Goal: Information Seeking & Learning: Understand process/instructions

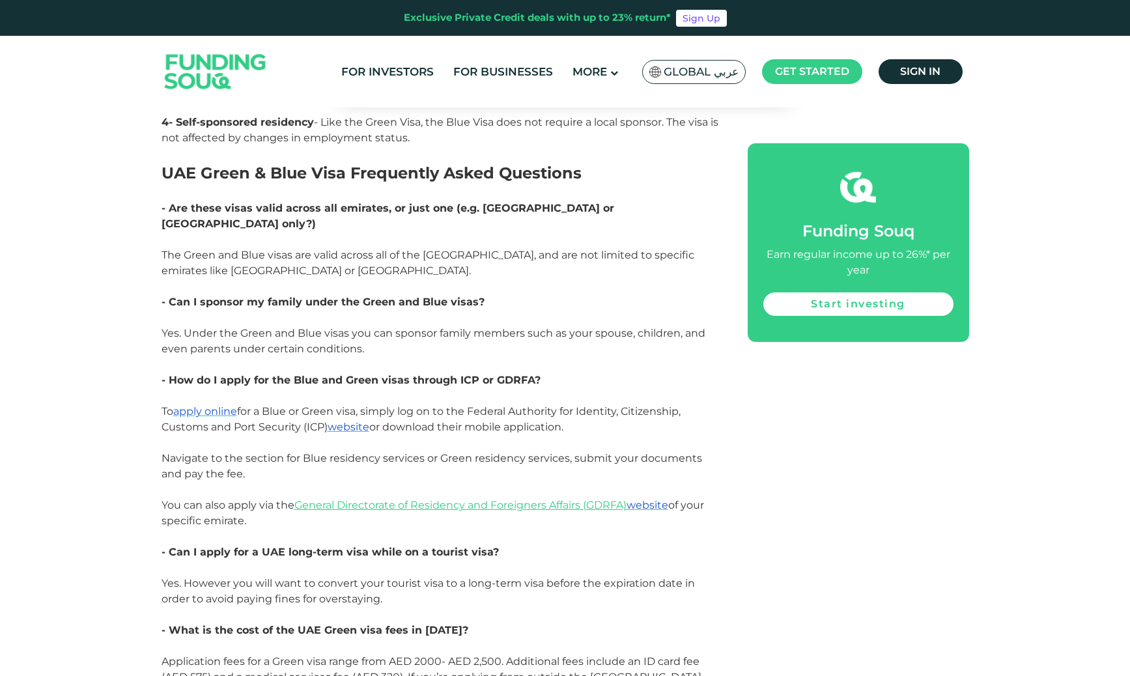
scroll to position [2851, 0]
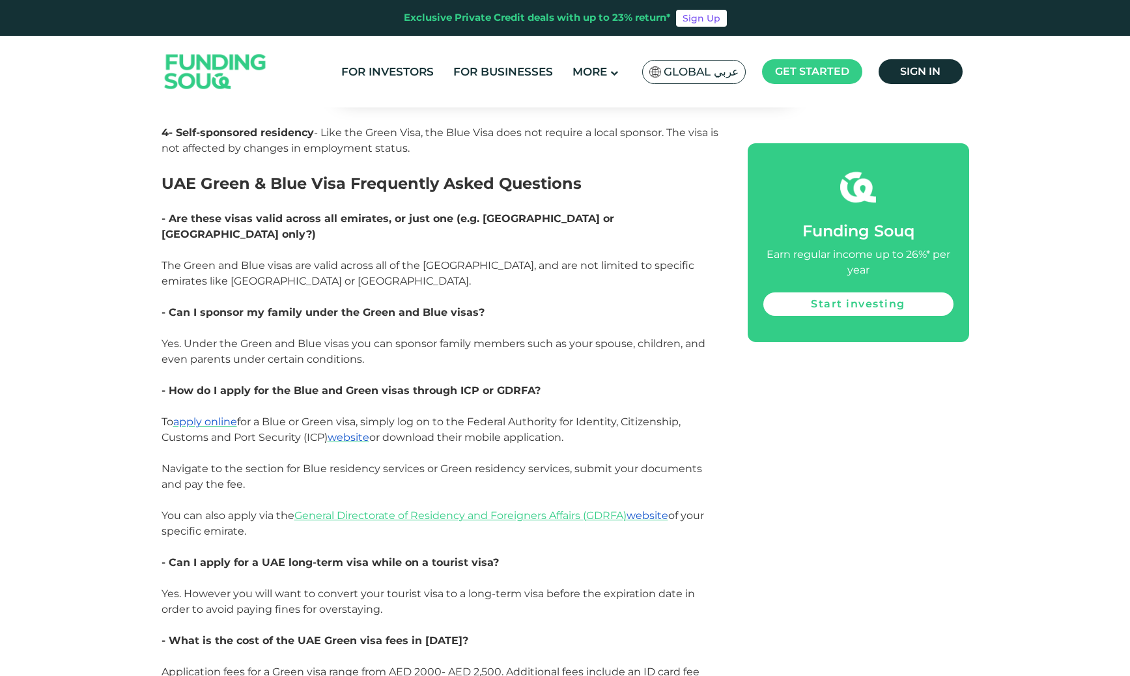
click at [457, 414] on p "To apply online for a Blue or Green visa, simply log on to the Federal Authorit…" at bounding box center [440, 453] width 557 height 78
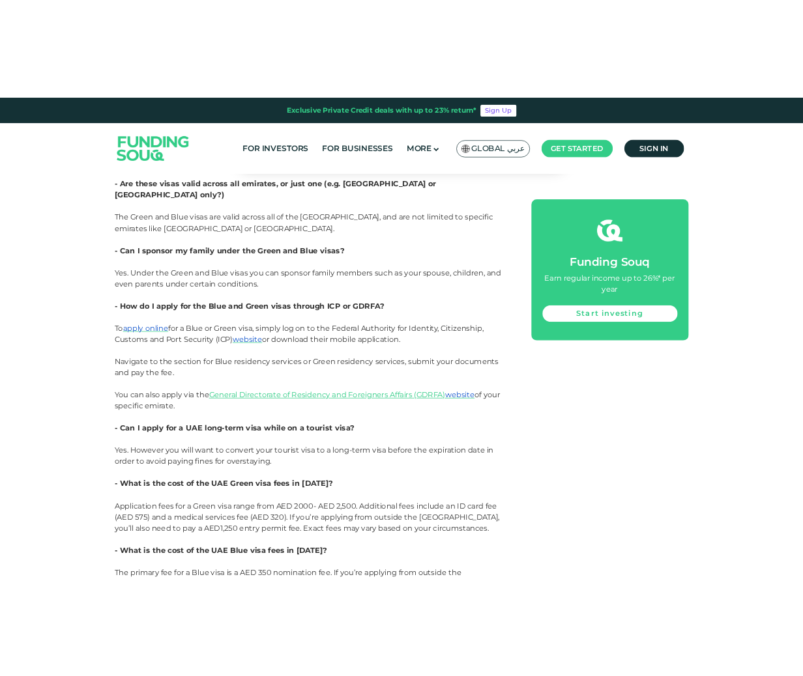
scroll to position [2960, 0]
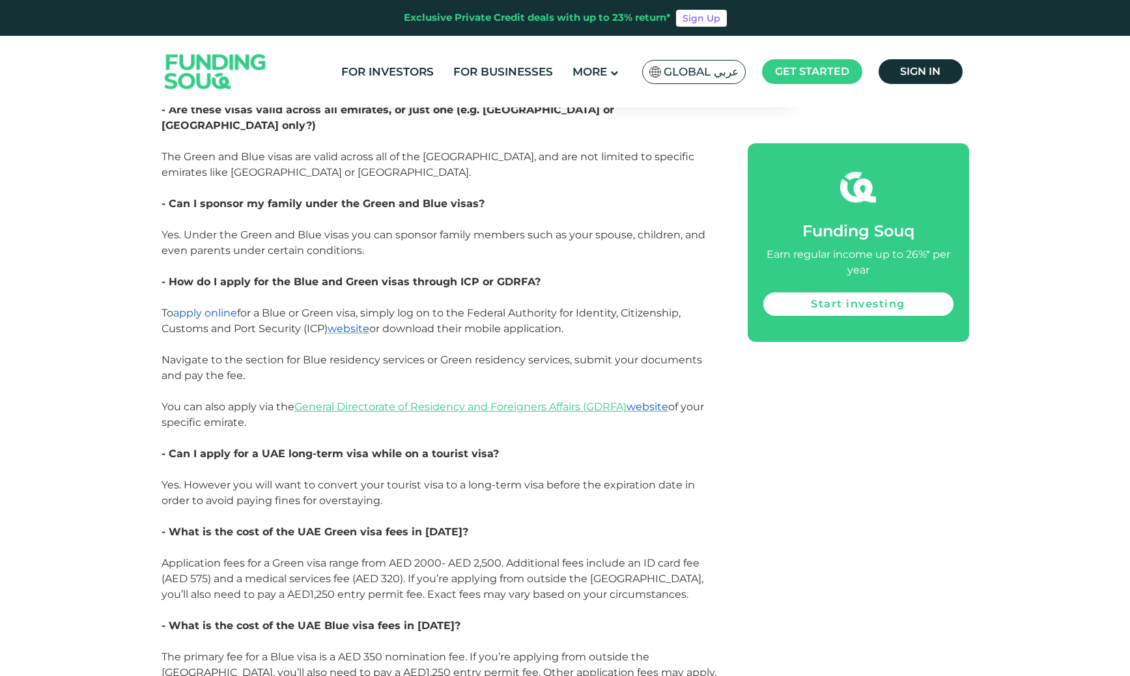
click at [213, 307] on span "apply online" at bounding box center [205, 313] width 64 height 12
click at [351, 322] on span "website" at bounding box center [349, 328] width 42 height 12
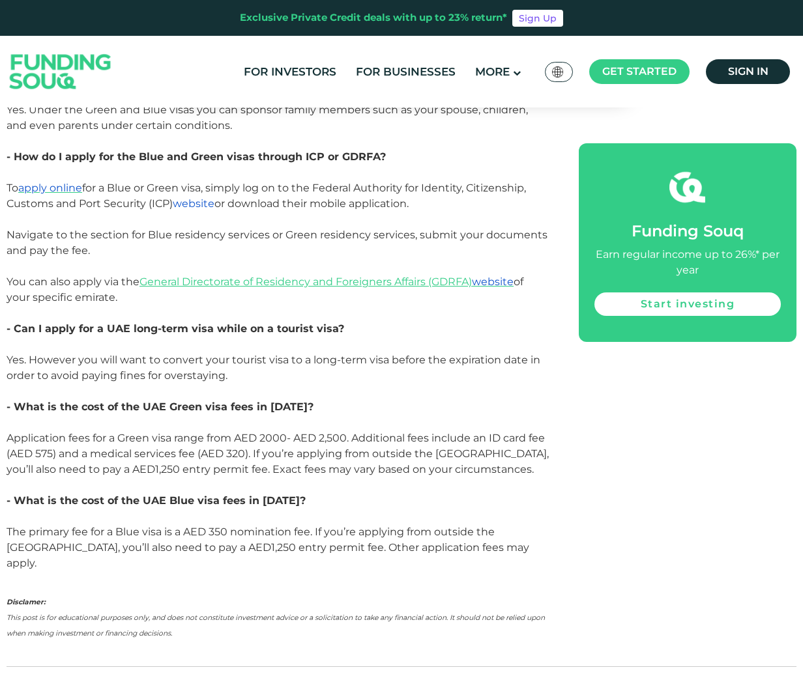
scroll to position [3096, 0]
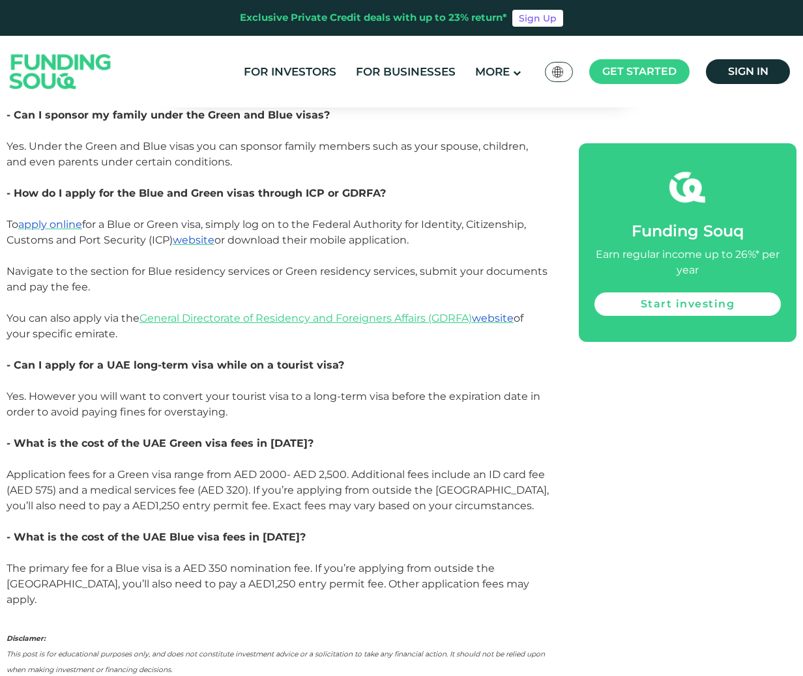
click at [195, 468] on span "Application fees for a Green visa range from AED 2000- AED 2,500. Additional fe…" at bounding box center [278, 490] width 542 height 44
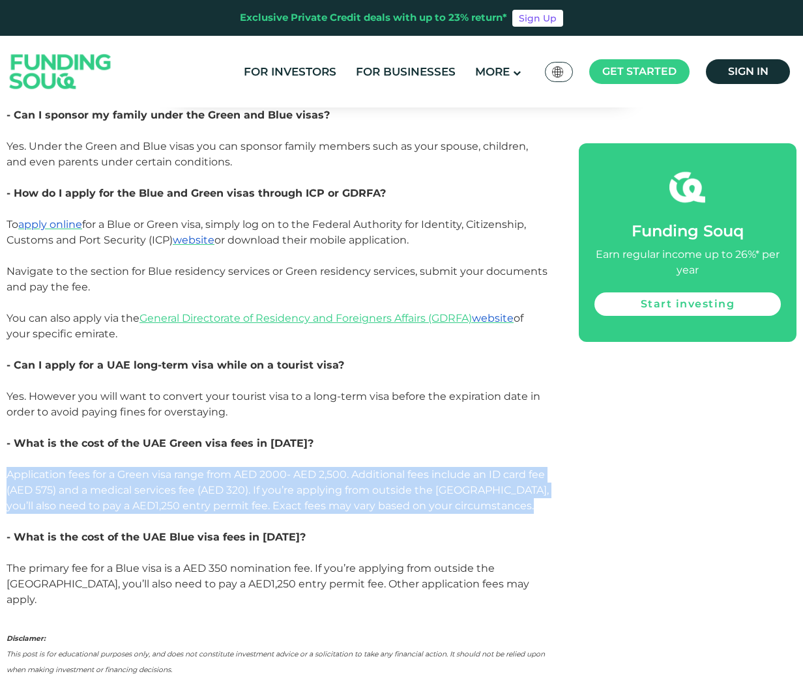
click at [195, 468] on span "Application fees for a Green visa range from AED 2000- AED 2,500. Additional fe…" at bounding box center [278, 490] width 542 height 44
click at [203, 468] on span "Application fees for a Green visa range from AED 2000- AED 2,500. Additional fe…" at bounding box center [278, 490] width 542 height 44
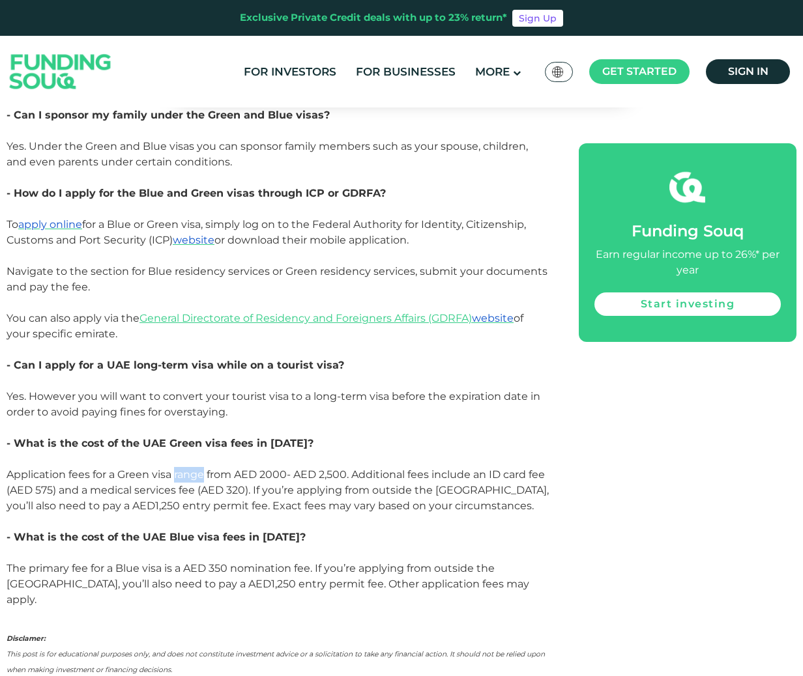
click at [203, 468] on span "Application fees for a Green visa range from AED 2000- AED 2,500. Additional fe…" at bounding box center [278, 490] width 542 height 44
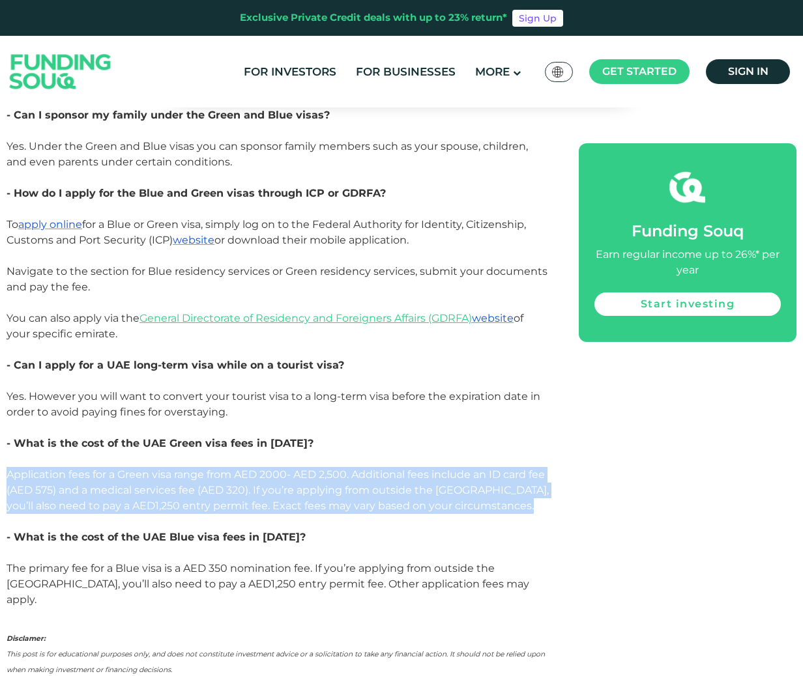
click at [203, 468] on span "Application fees for a Green visa range from AED 2000- AED 2,500. Additional fe…" at bounding box center [278, 490] width 542 height 44
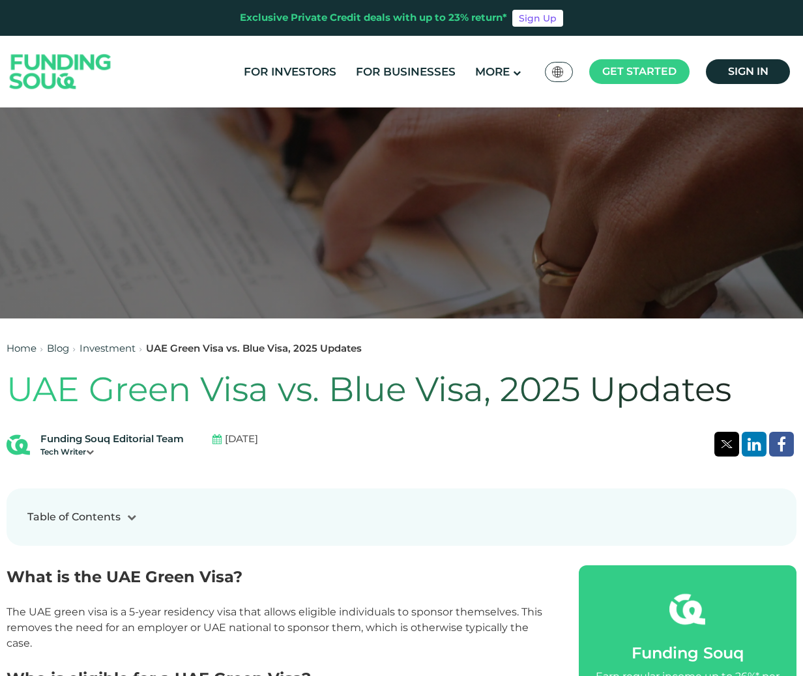
scroll to position [0, 0]
